Goal: Task Accomplishment & Management: Manage account settings

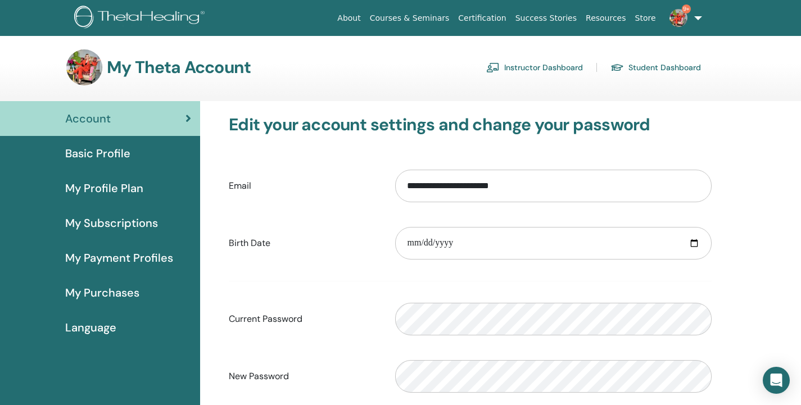
click at [560, 65] on link "Instructor Dashboard" at bounding box center [534, 67] width 97 height 18
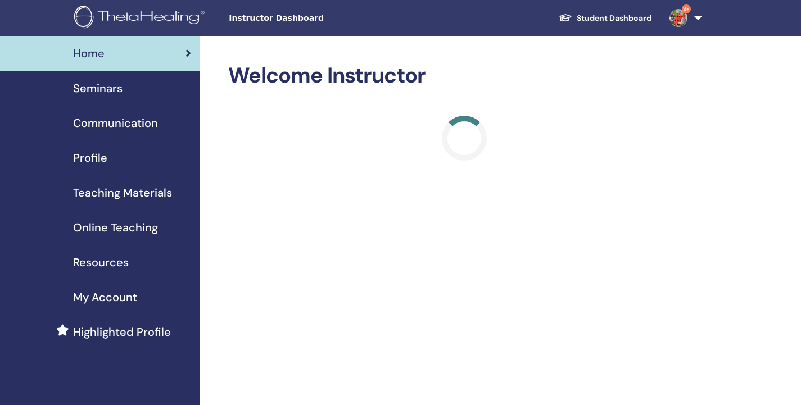
click at [93, 87] on span "Seminars" at bounding box center [97, 88] width 49 height 17
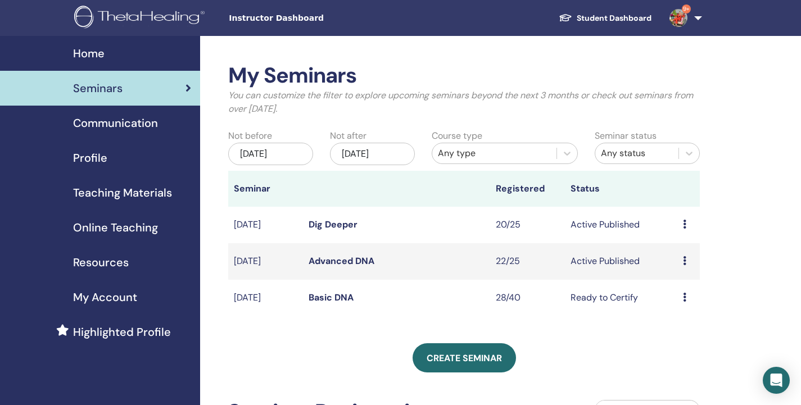
click at [324, 298] on link "Basic DNA" at bounding box center [331, 298] width 45 height 12
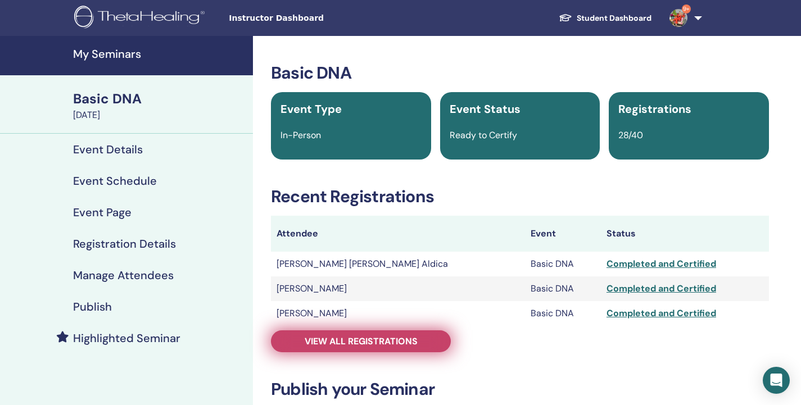
click at [352, 342] on span "View all registrations" at bounding box center [361, 342] width 113 height 12
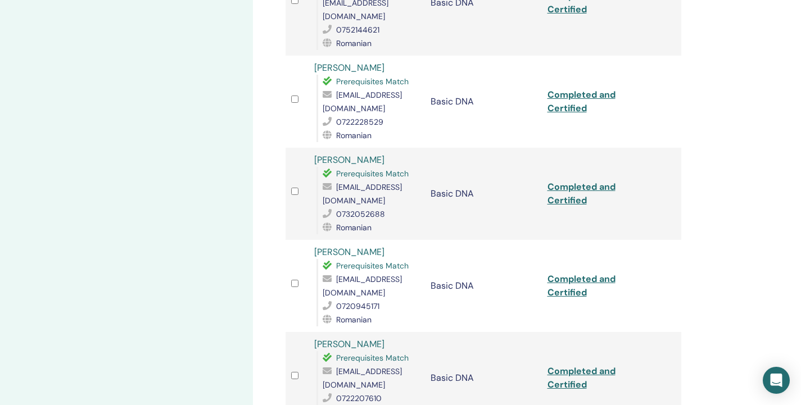
scroll to position [1731, 0]
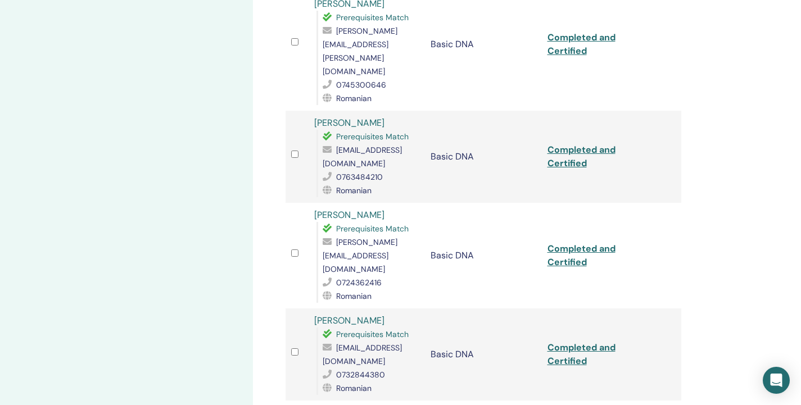
scroll to position [600, 0]
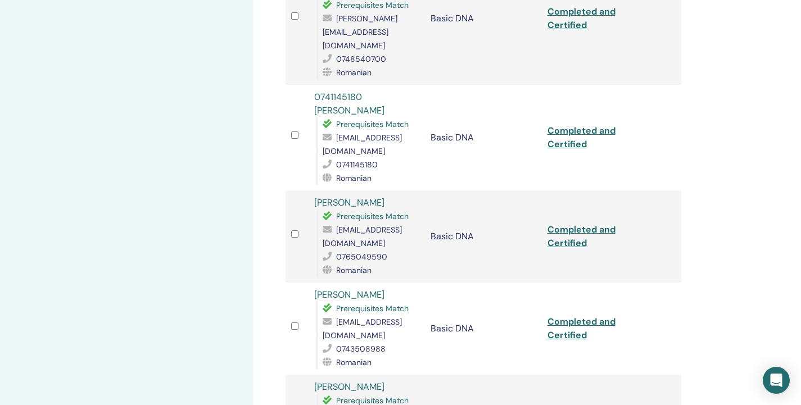
scroll to position [865, 0]
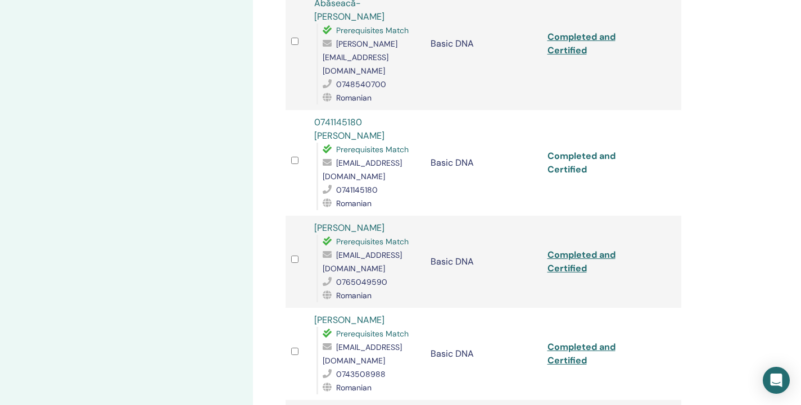
click at [571, 150] on link "Completed and Certified" at bounding box center [582, 162] width 68 height 25
click at [300, 155] on div at bounding box center [297, 163] width 12 height 16
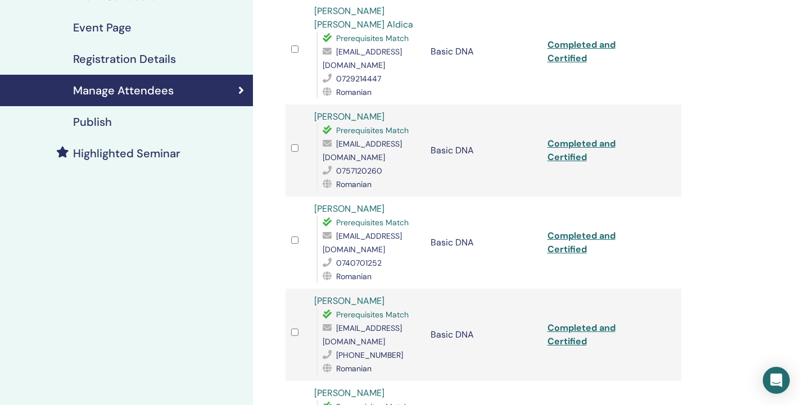
scroll to position [0, 0]
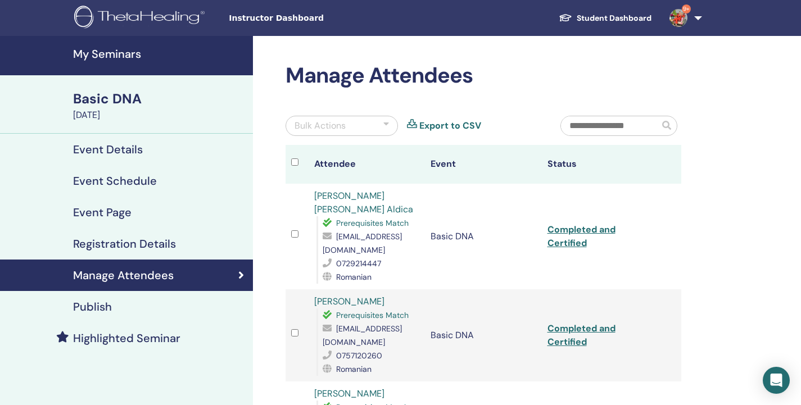
click at [384, 130] on div at bounding box center [386, 125] width 6 height 13
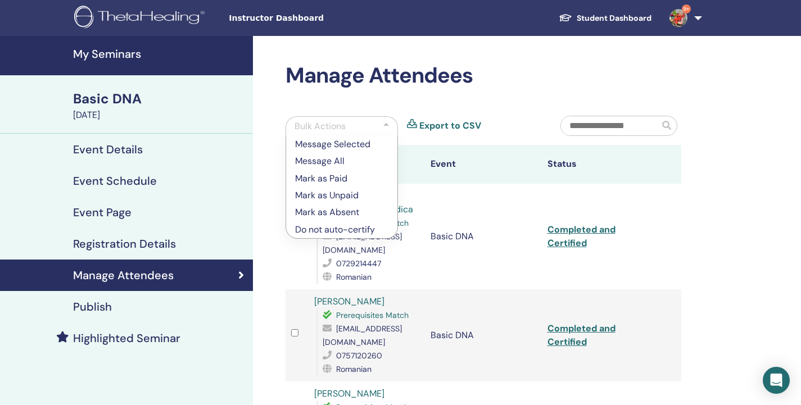
click at [328, 214] on p "Mark as Absent" at bounding box center [341, 212] width 93 height 13
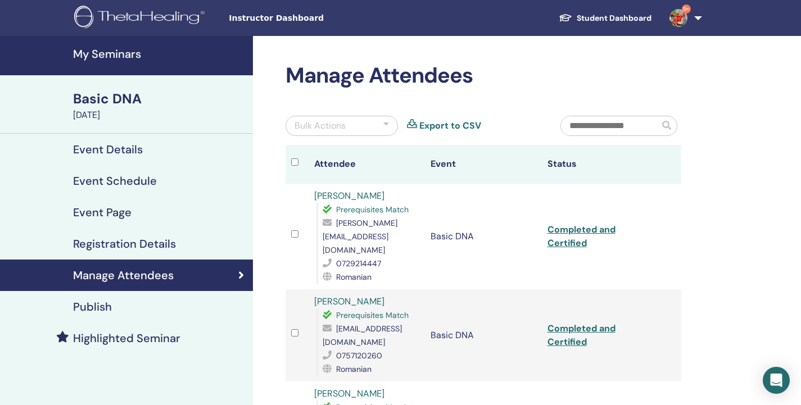
click at [386, 128] on div at bounding box center [386, 125] width 6 height 13
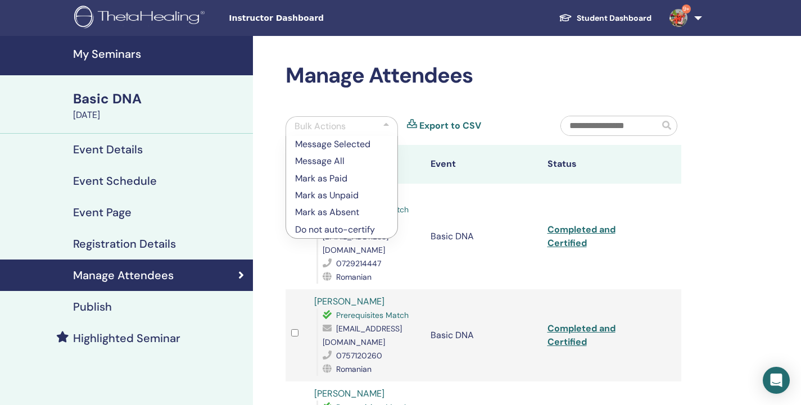
click at [351, 229] on p "Do not auto-certify" at bounding box center [341, 229] width 93 height 13
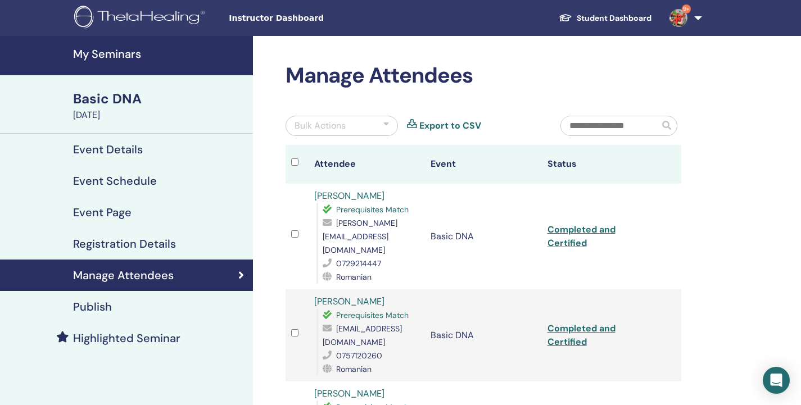
click at [111, 58] on h4 "My Seminars" at bounding box center [159, 53] width 173 height 13
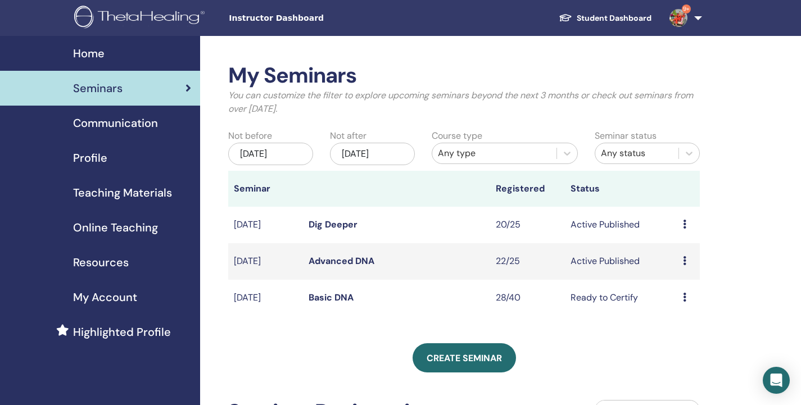
click at [334, 266] on link "Advanced DNA" at bounding box center [342, 261] width 66 height 12
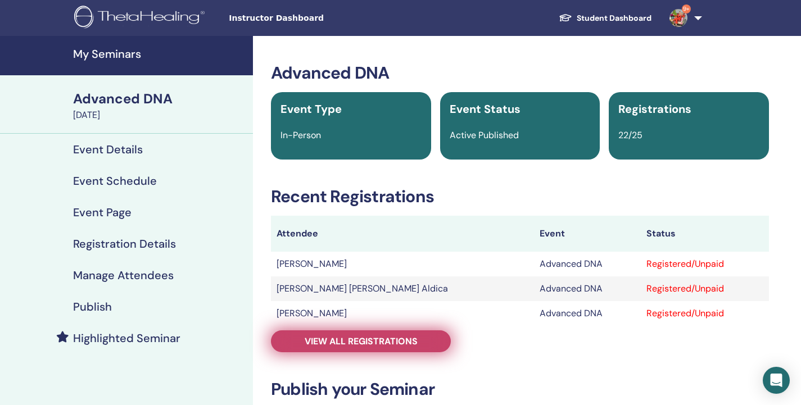
click at [393, 338] on span "View all registrations" at bounding box center [361, 342] width 113 height 12
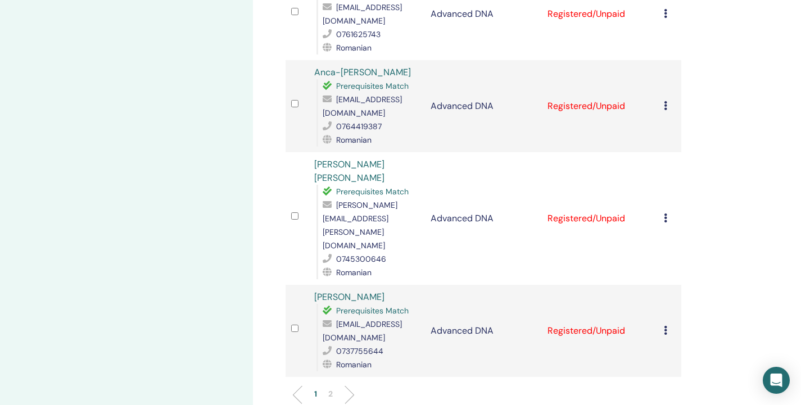
scroll to position [1633, 0]
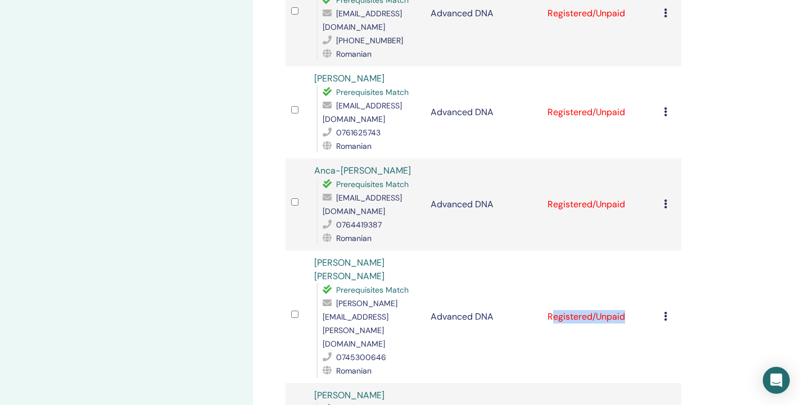
drag, startPoint x: 554, startPoint y: 299, endPoint x: 659, endPoint y: 314, distance: 106.2
click at [659, 314] on tr "[PERSON_NAME] [PERSON_NAME] Prerequisites Match [PERSON_NAME][EMAIL_ADDRESS][PE…" at bounding box center [484, 317] width 396 height 133
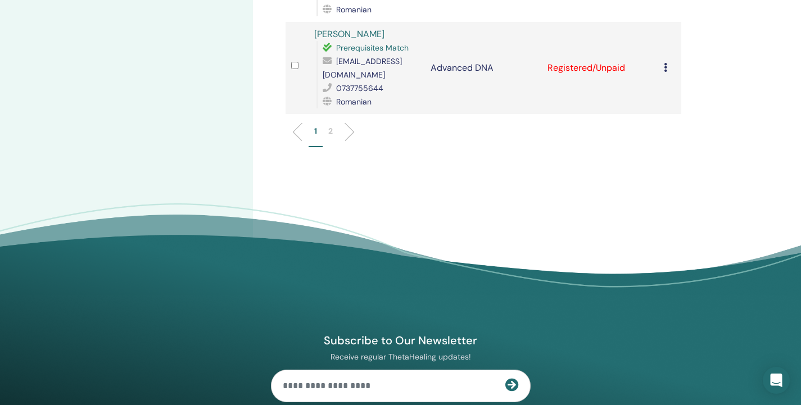
scroll to position [1958, 0]
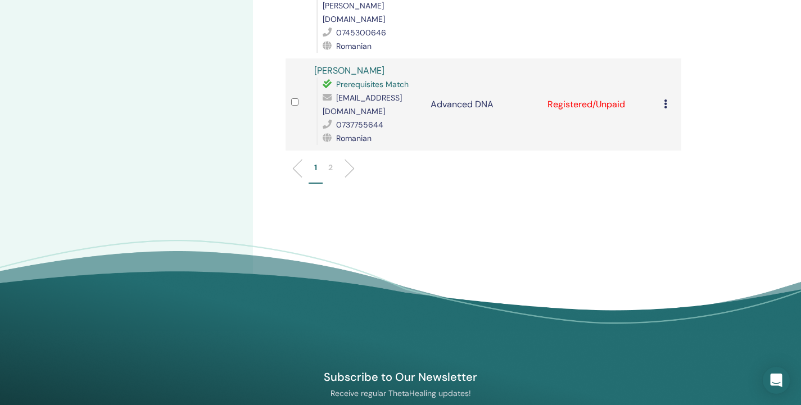
click at [331, 162] on p "2" at bounding box center [330, 168] width 4 height 12
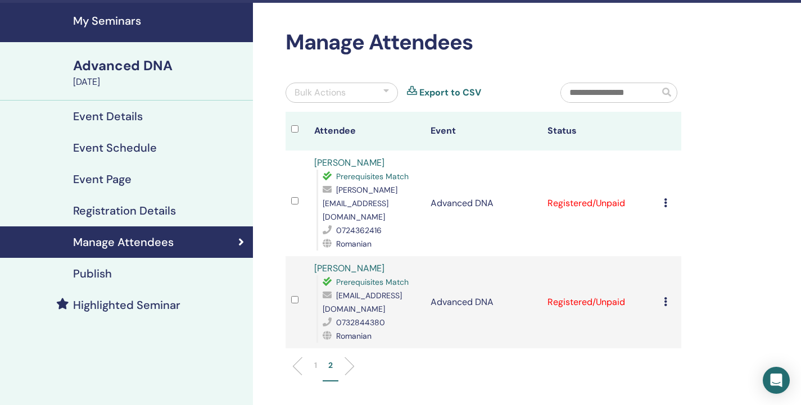
scroll to position [0, 0]
